Goal: Communication & Community: Answer question/provide support

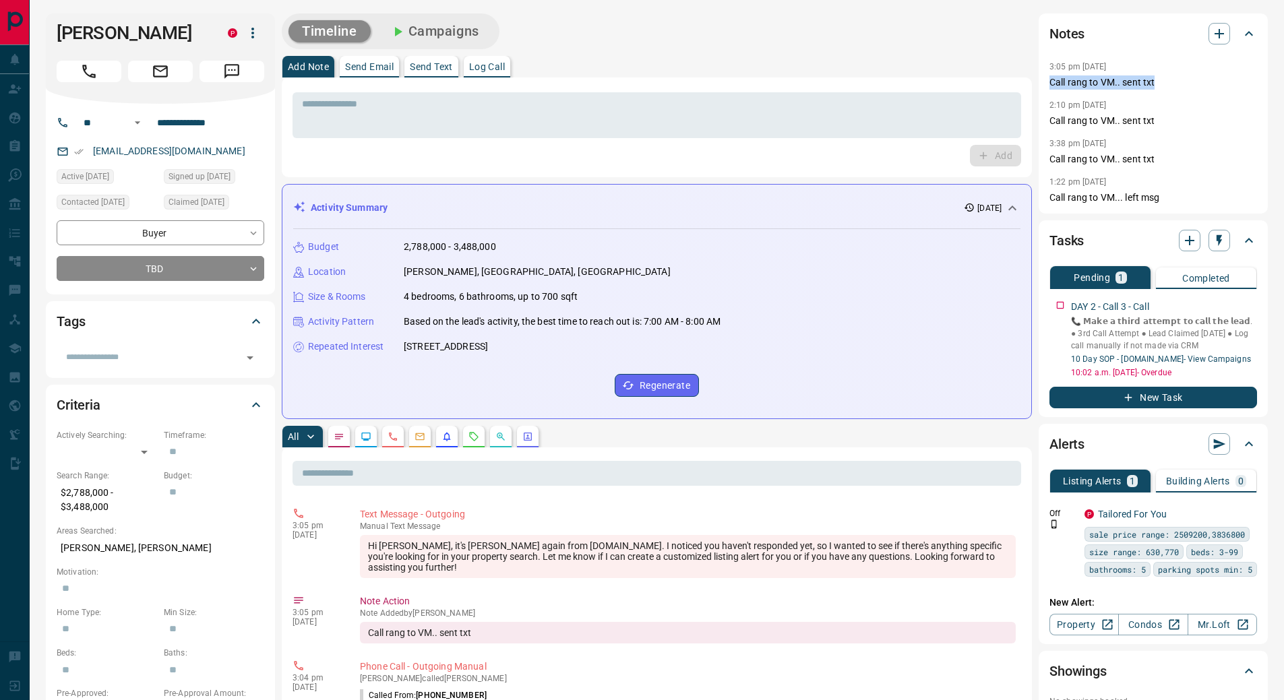
drag, startPoint x: 1157, startPoint y: 83, endPoint x: 1040, endPoint y: 81, distance: 117.3
click at [1040, 81] on div "Notes 3:05 pm [DATE] Call rang to VM.. sent txt 2:10 pm [DATE] Call rang to VM.…" at bounding box center [1153, 113] width 229 height 200
drag, startPoint x: 1121, startPoint y: 73, endPoint x: 1166, endPoint y: 82, distance: 45.2
click at [1160, 83] on p "Call rang to VM.. sent txt" at bounding box center [1154, 83] width 208 height 14
drag, startPoint x: 1120, startPoint y: 82, endPoint x: 1050, endPoint y: 84, distance: 70.1
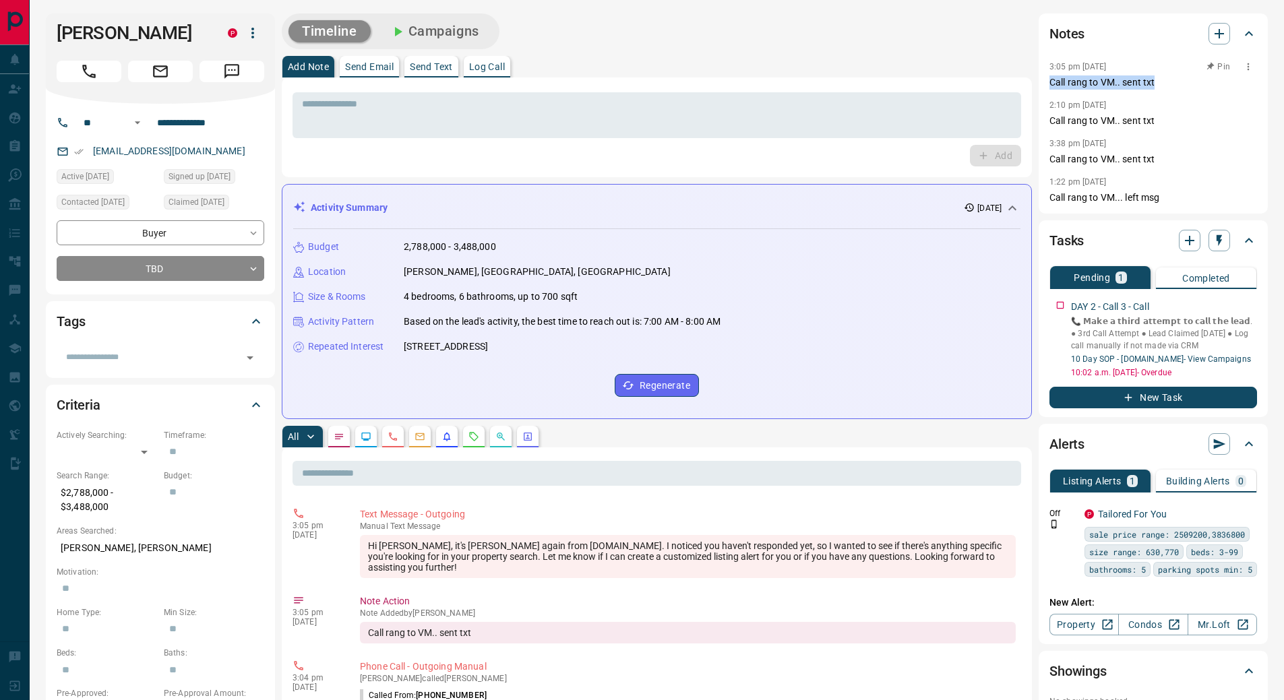
click at [1050, 84] on p "Call rang to VM.. sent txt" at bounding box center [1154, 83] width 208 height 14
copy p "Call rang to VM.. sent txt"
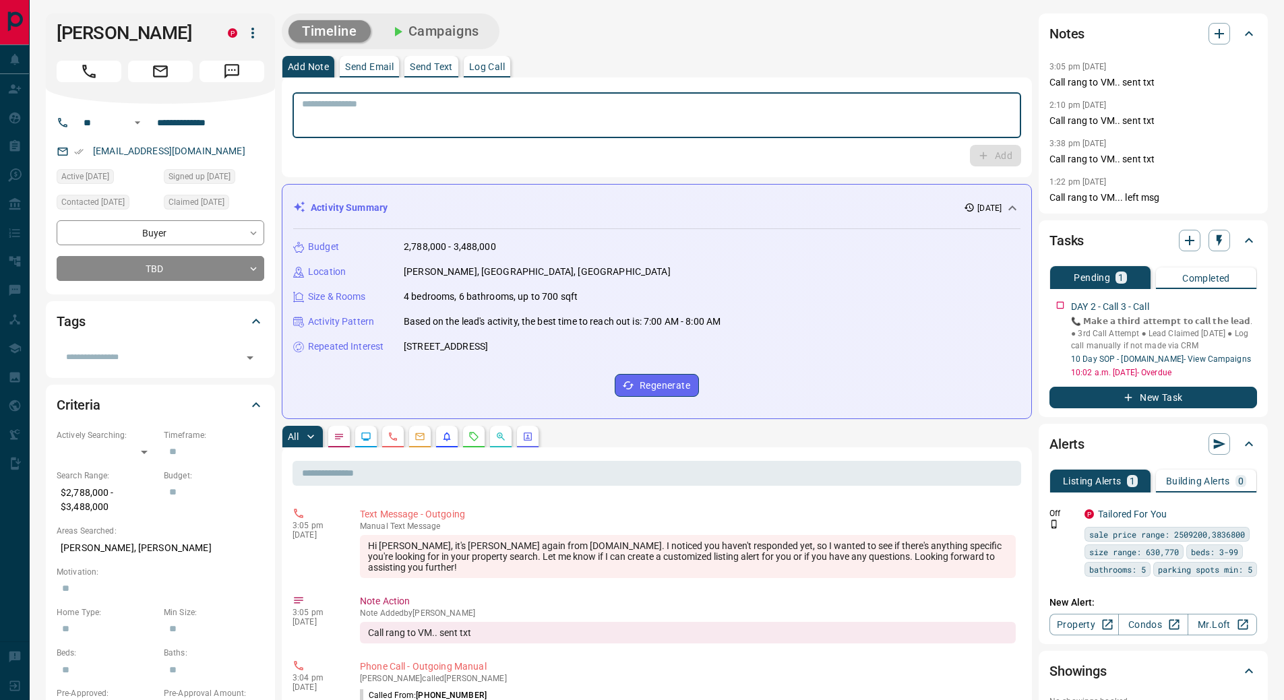
click at [649, 123] on textarea at bounding box center [657, 115] width 710 height 34
click at [488, 63] on p "Log Call" at bounding box center [487, 66] width 36 height 9
type textarea "**********"
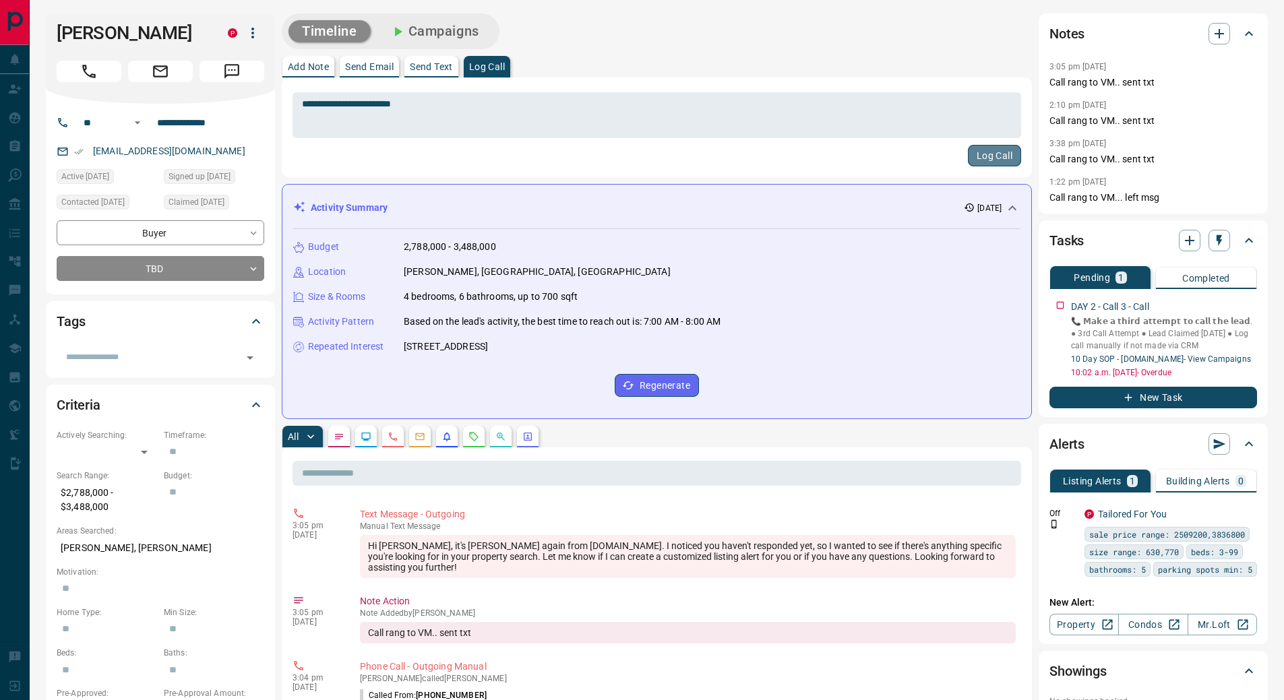
click at [990, 156] on button "Log Call" at bounding box center [994, 156] width 53 height 22
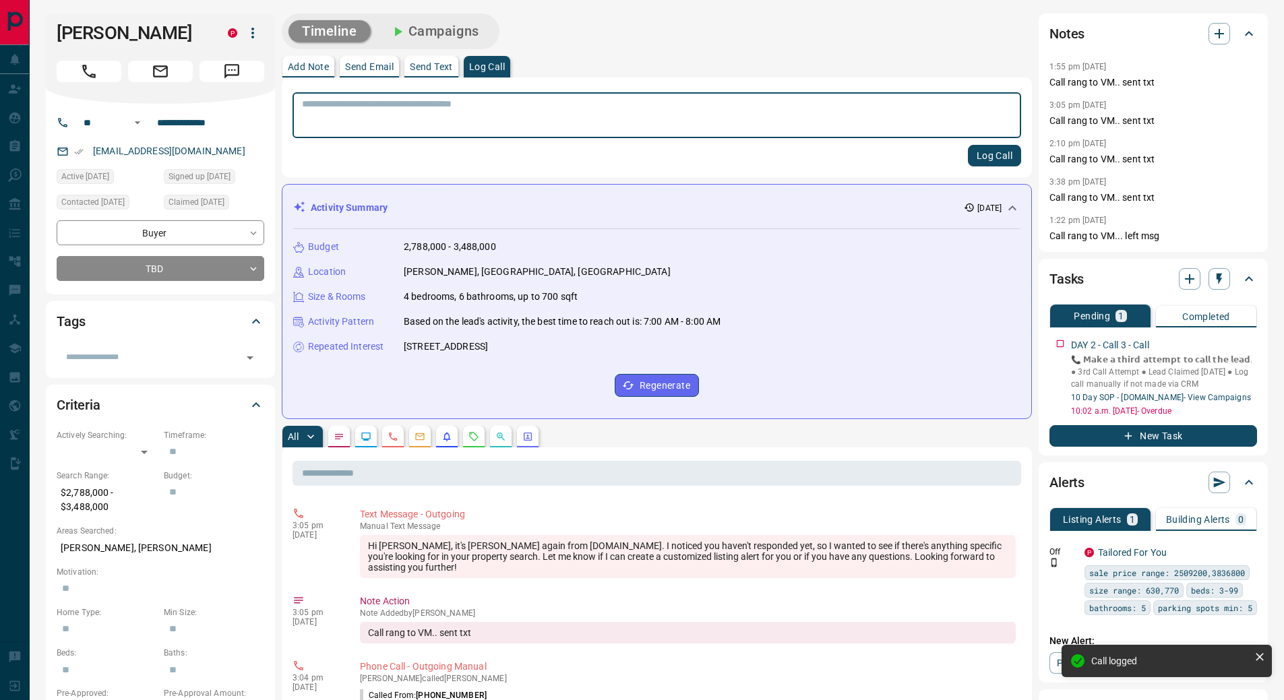
click at [415, 63] on p "Send Text" at bounding box center [431, 66] width 43 height 9
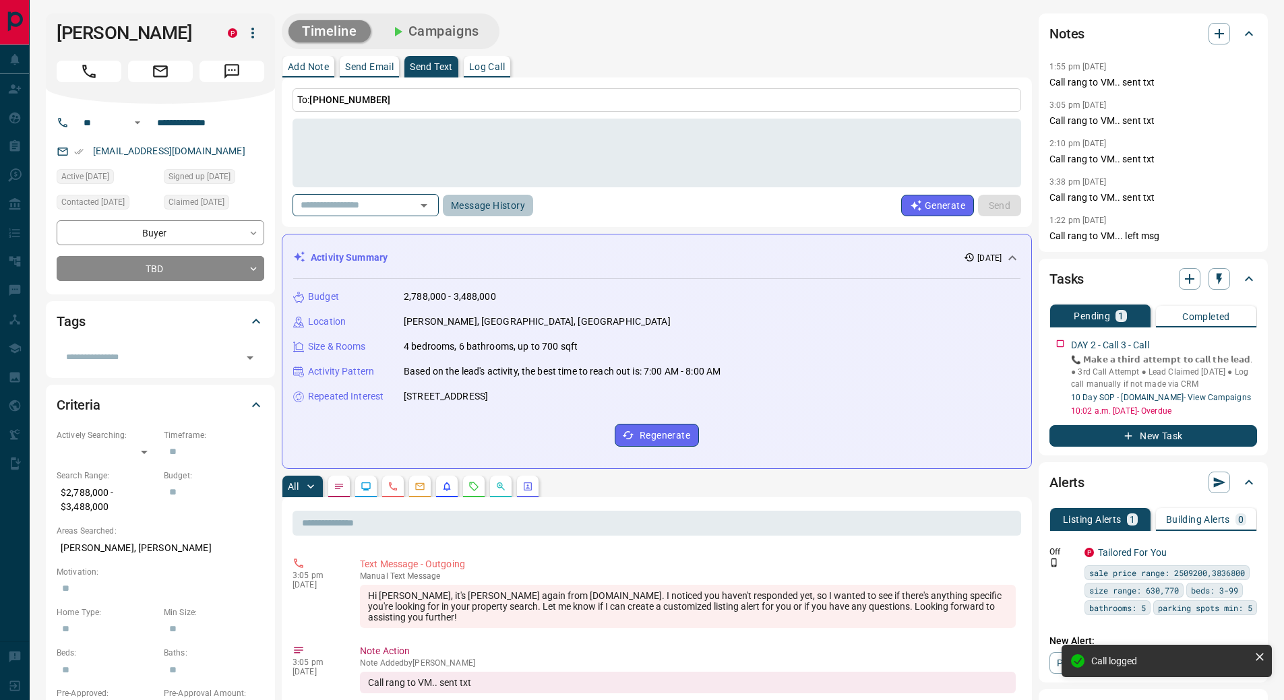
click at [477, 205] on button "Message History" at bounding box center [488, 206] width 90 height 22
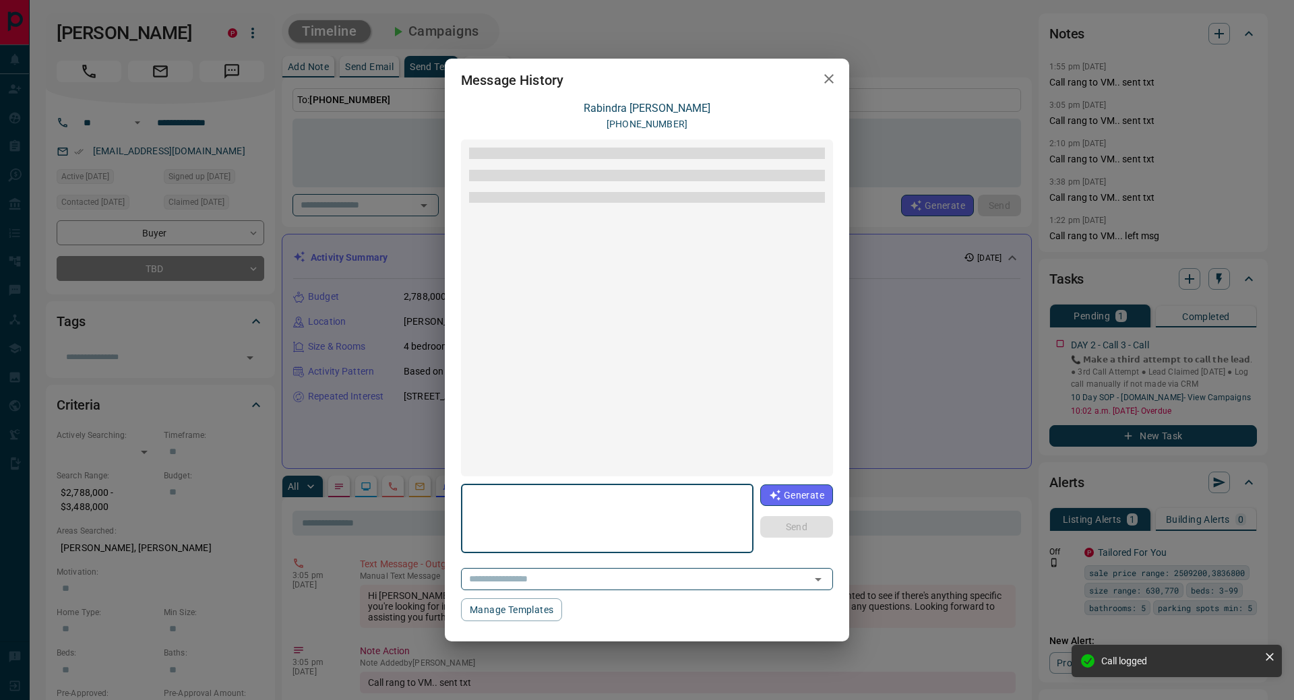
scroll to position [20, 0]
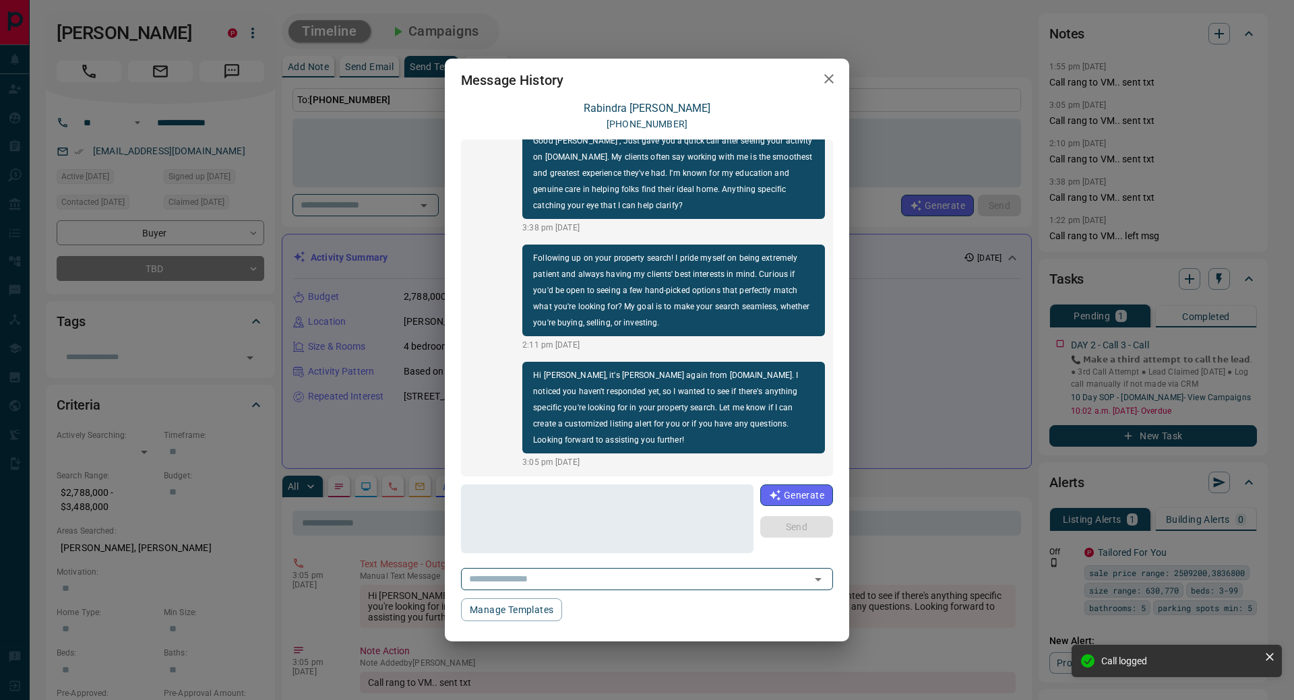
click at [622, 594] on div "[PERSON_NAME] [PHONE_NUMBER] Good [PERSON_NAME] , Just gave you a quick call af…" at bounding box center [647, 362] width 372 height 520
click at [616, 584] on input "text" at bounding box center [628, 579] width 328 height 17
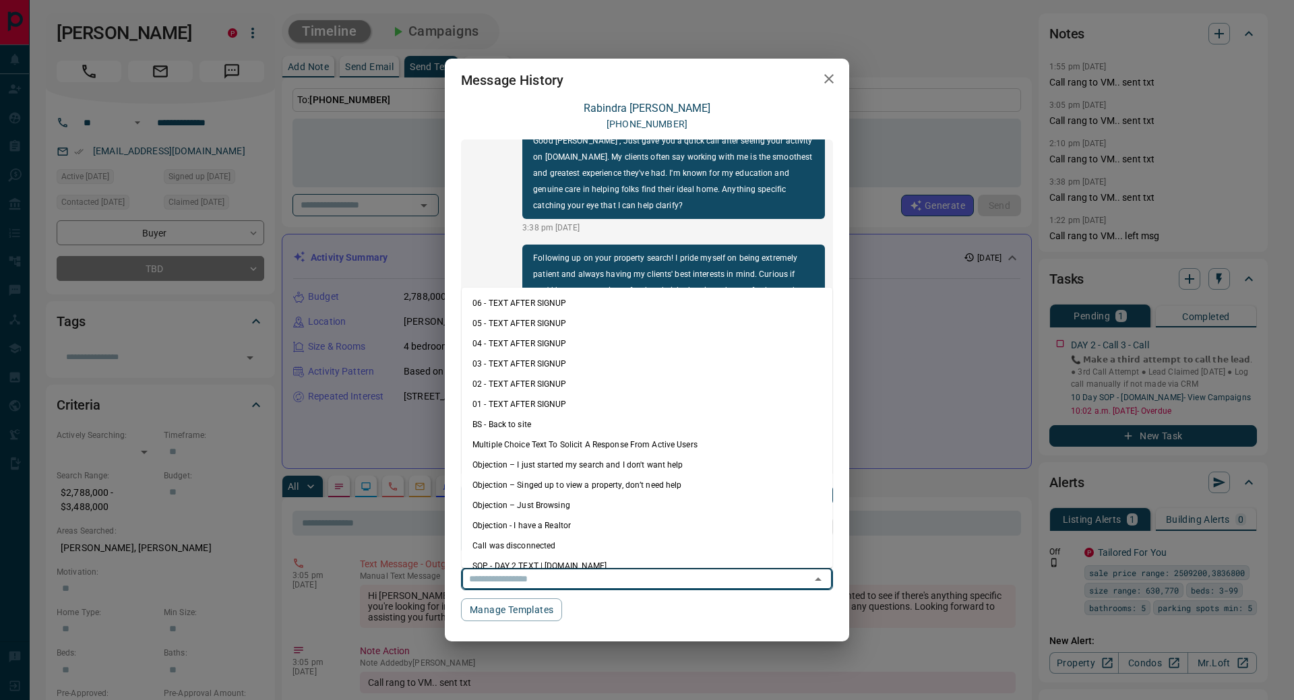
click at [562, 305] on li "06 - TEXT AFTER SIGNUP" at bounding box center [647, 303] width 371 height 20
type textarea "**********"
type input "**********"
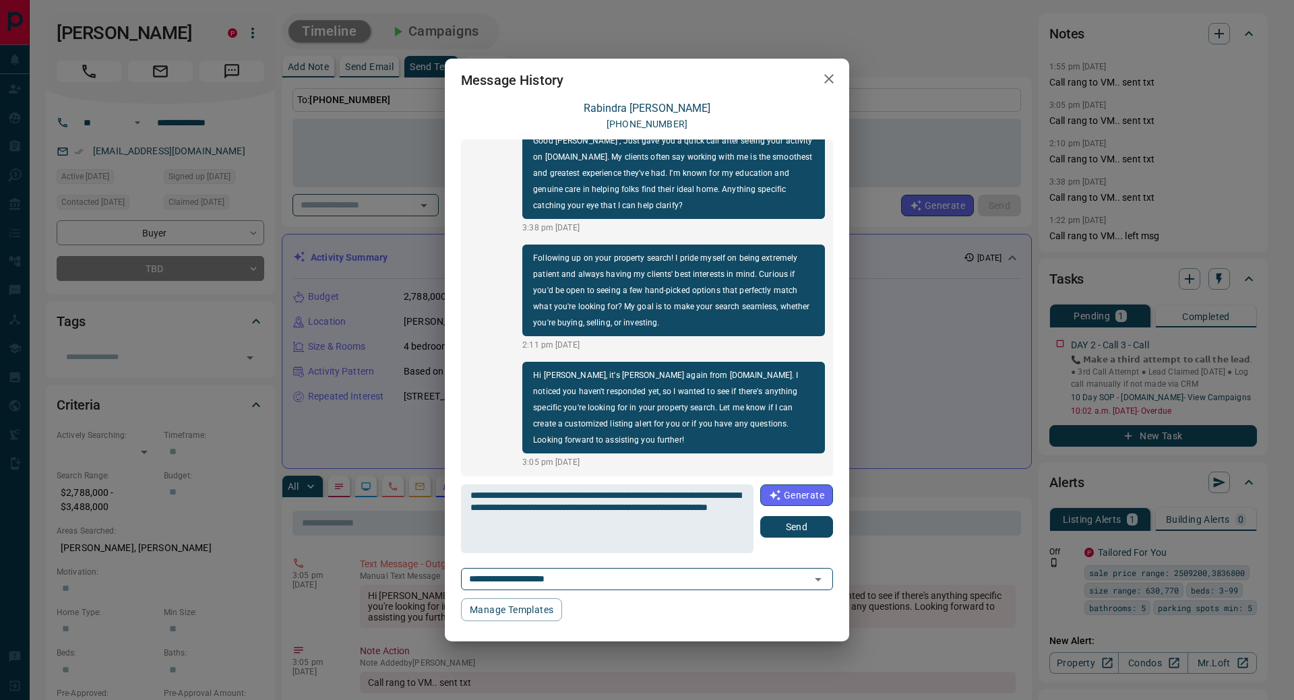
click at [793, 529] on button "Send" at bounding box center [796, 527] width 73 height 22
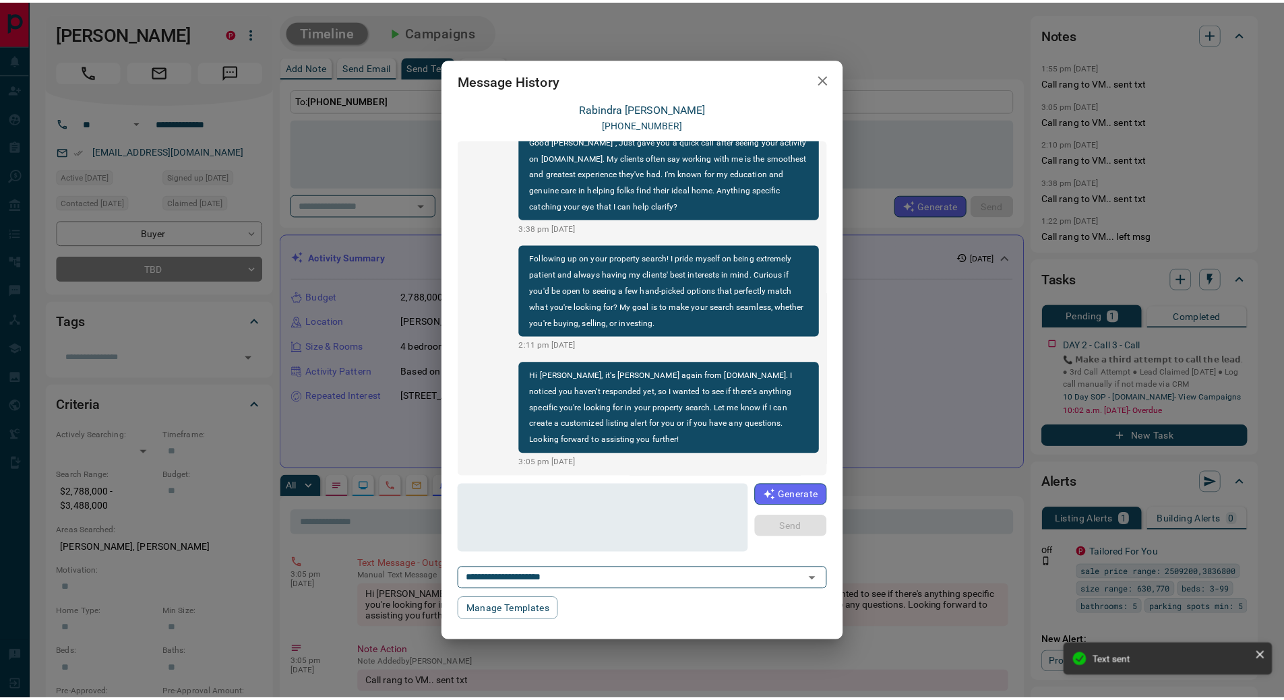
scroll to position [105, 0]
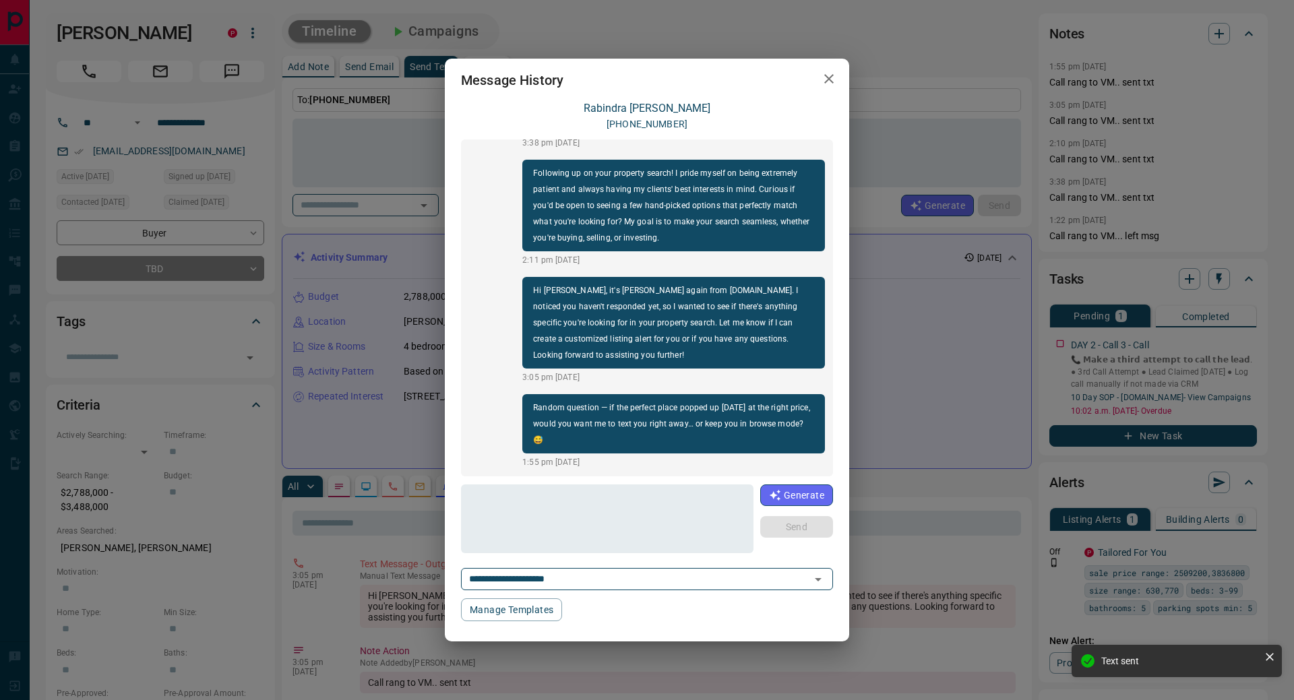
click at [828, 78] on icon "button" at bounding box center [828, 78] width 9 height 9
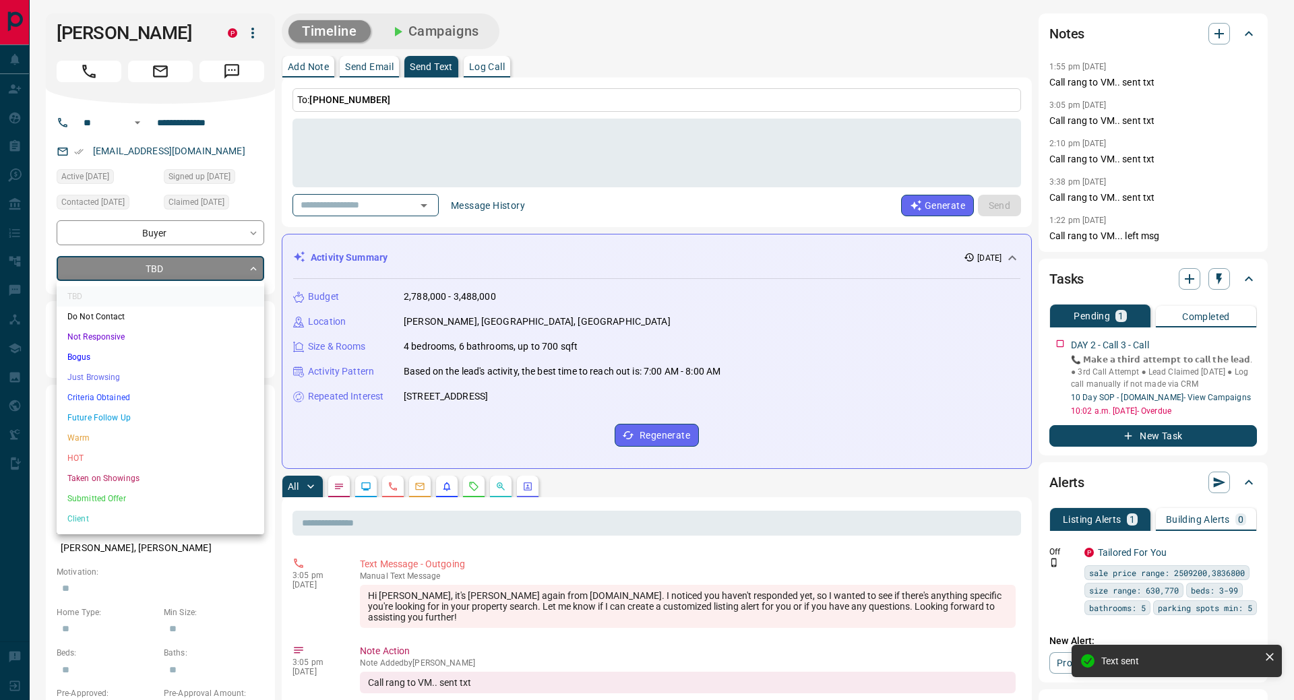
click at [134, 335] on li "Not Responsive" at bounding box center [161, 337] width 208 height 20
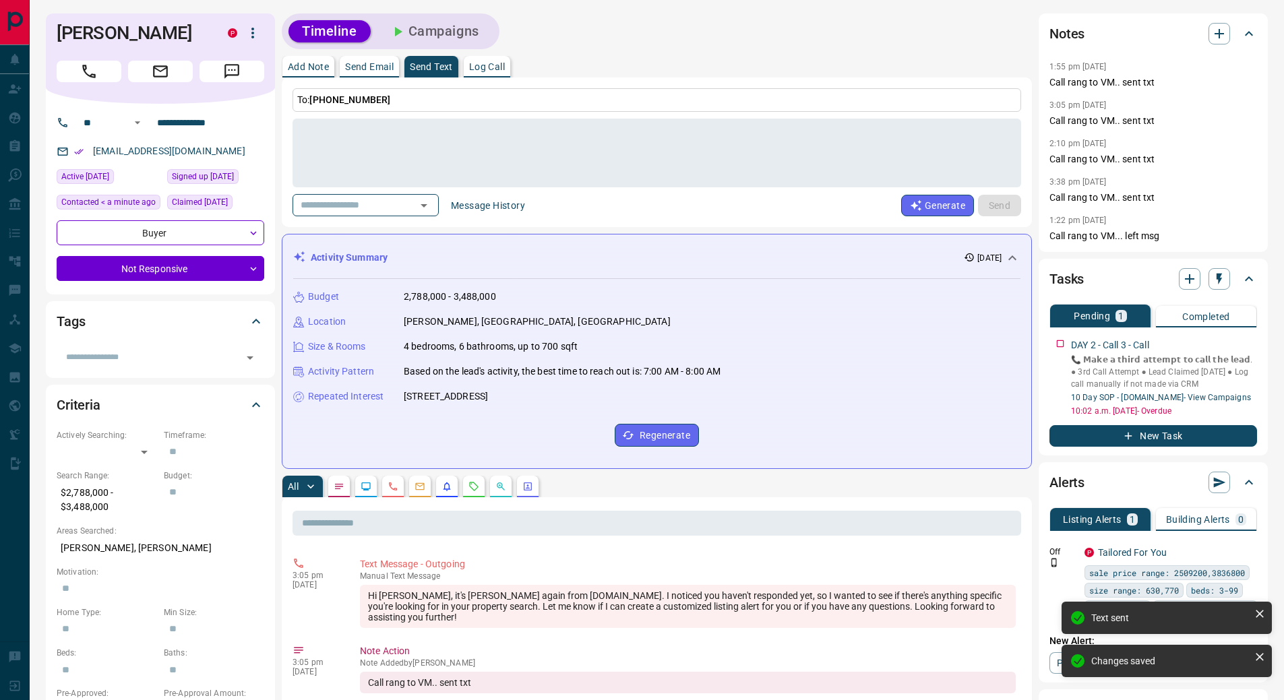
type input "*"
